Goal: Transaction & Acquisition: Purchase product/service

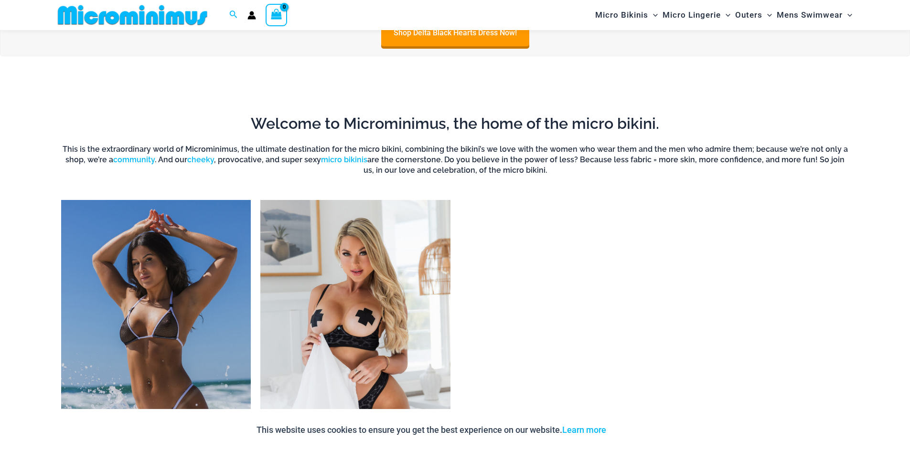
scroll to position [900, 0]
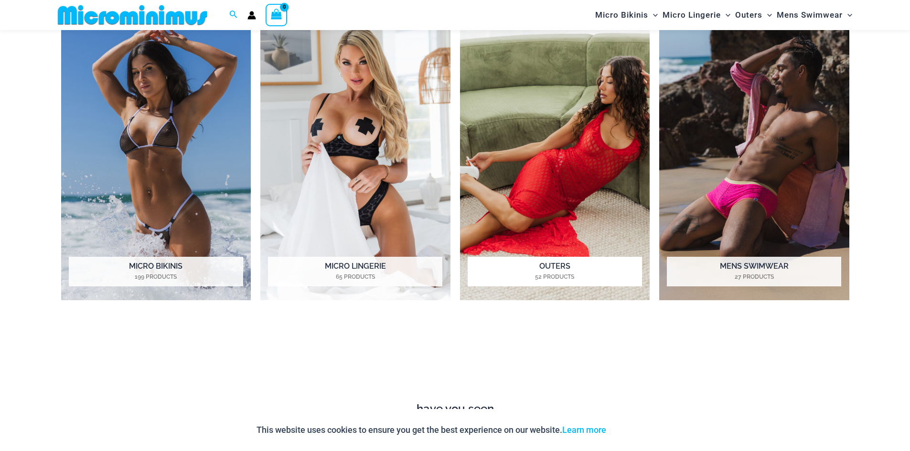
click at [576, 226] on img "Visit product category Outers" at bounding box center [555, 155] width 190 height 292
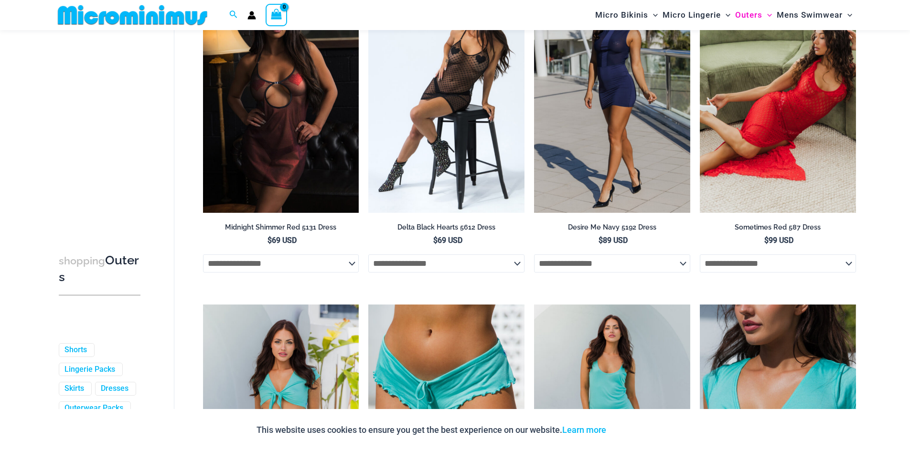
scroll to position [95, 0]
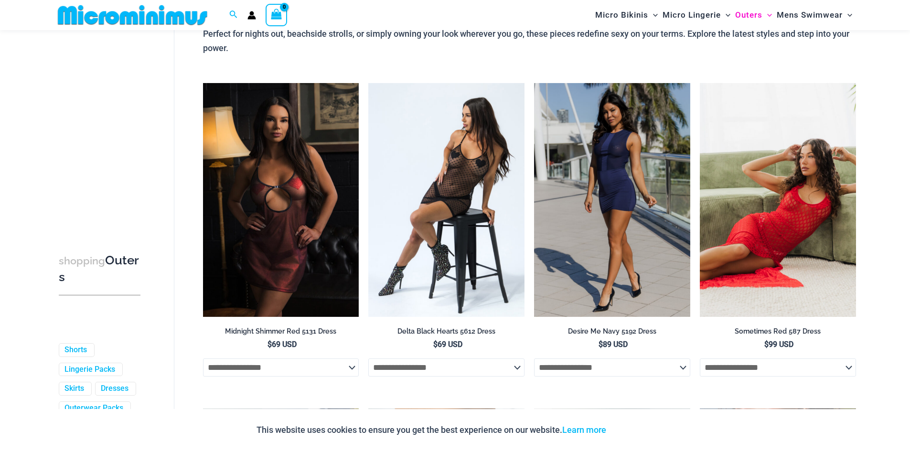
click at [758, 220] on img at bounding box center [778, 200] width 156 height 234
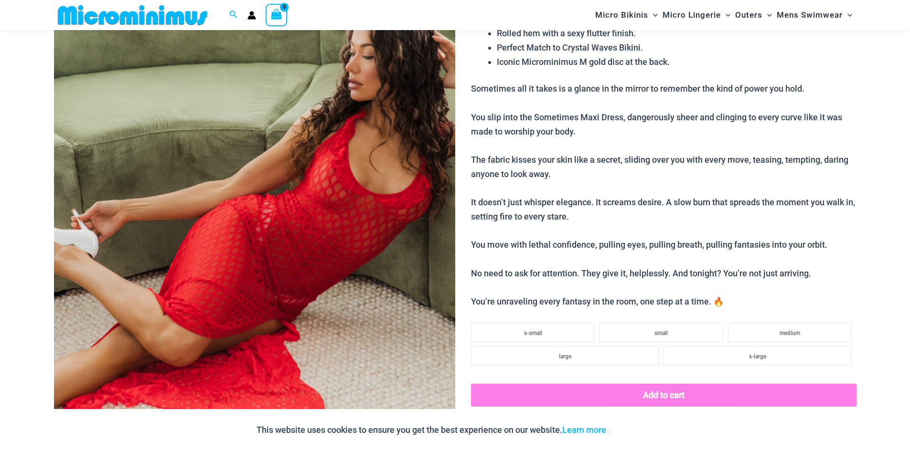
scroll to position [469, 0]
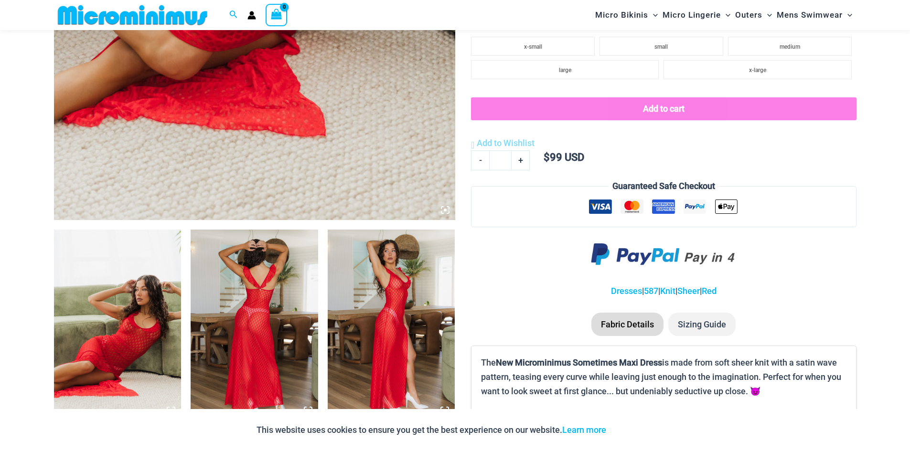
click at [395, 316] on img at bounding box center [392, 325] width 128 height 191
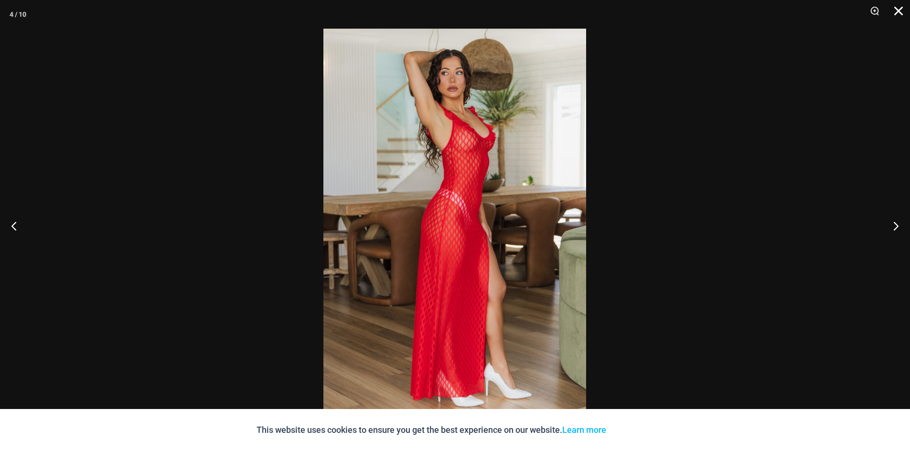
click at [904, 6] on button "Close" at bounding box center [895, 14] width 24 height 29
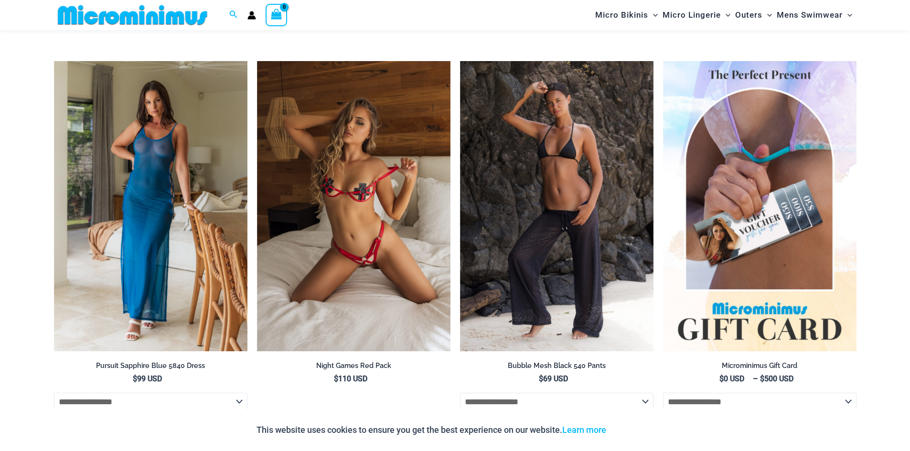
scroll to position [2810, 0]
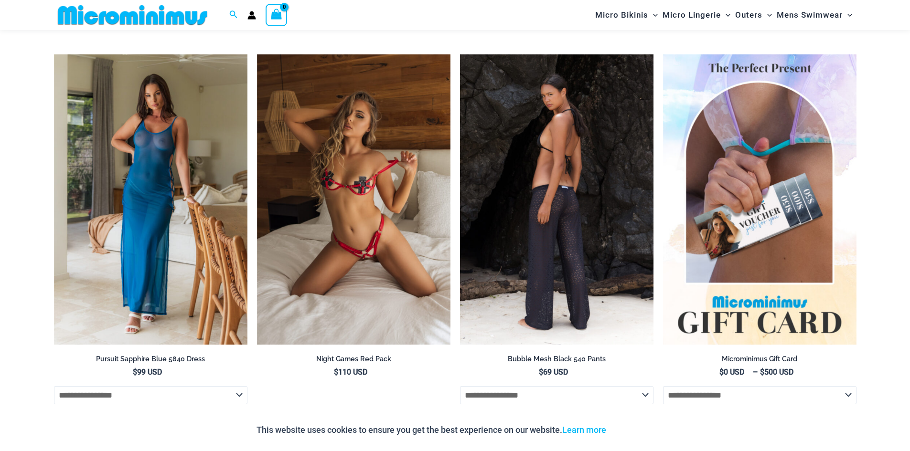
click at [573, 204] on img at bounding box center [556, 199] width 193 height 290
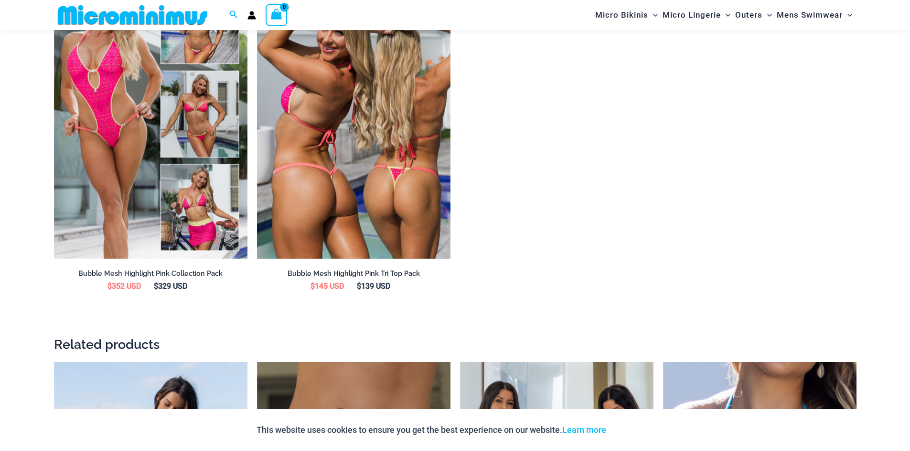
scroll to position [1807, 0]
